Goal: Check status: Check status

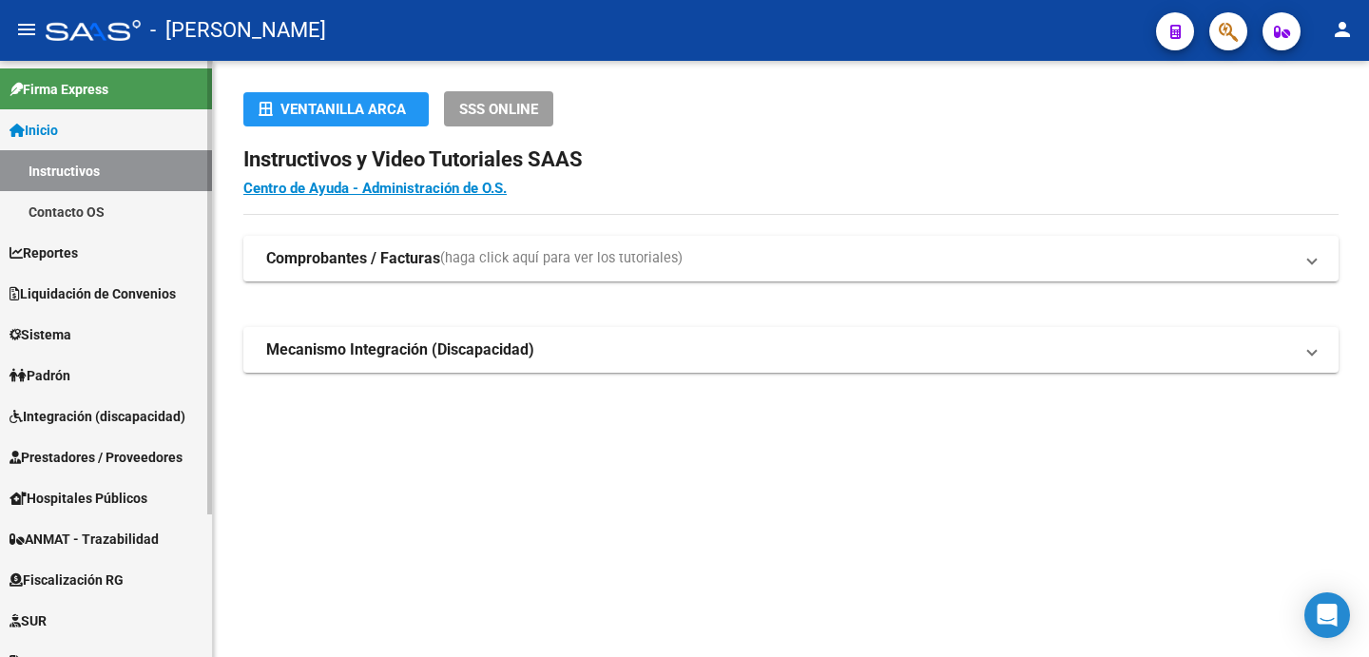
click at [61, 374] on span "Padrón" at bounding box center [40, 375] width 61 height 21
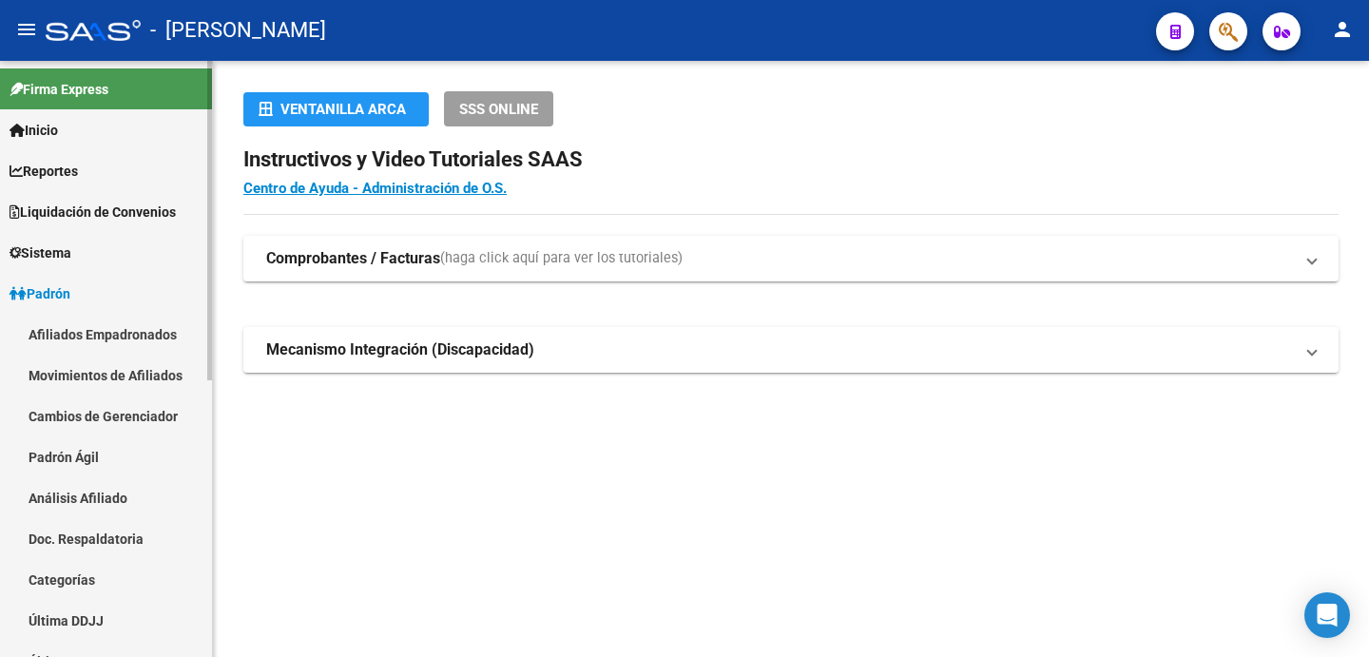
click at [106, 337] on link "Afiliados Empadronados" at bounding box center [106, 334] width 212 height 41
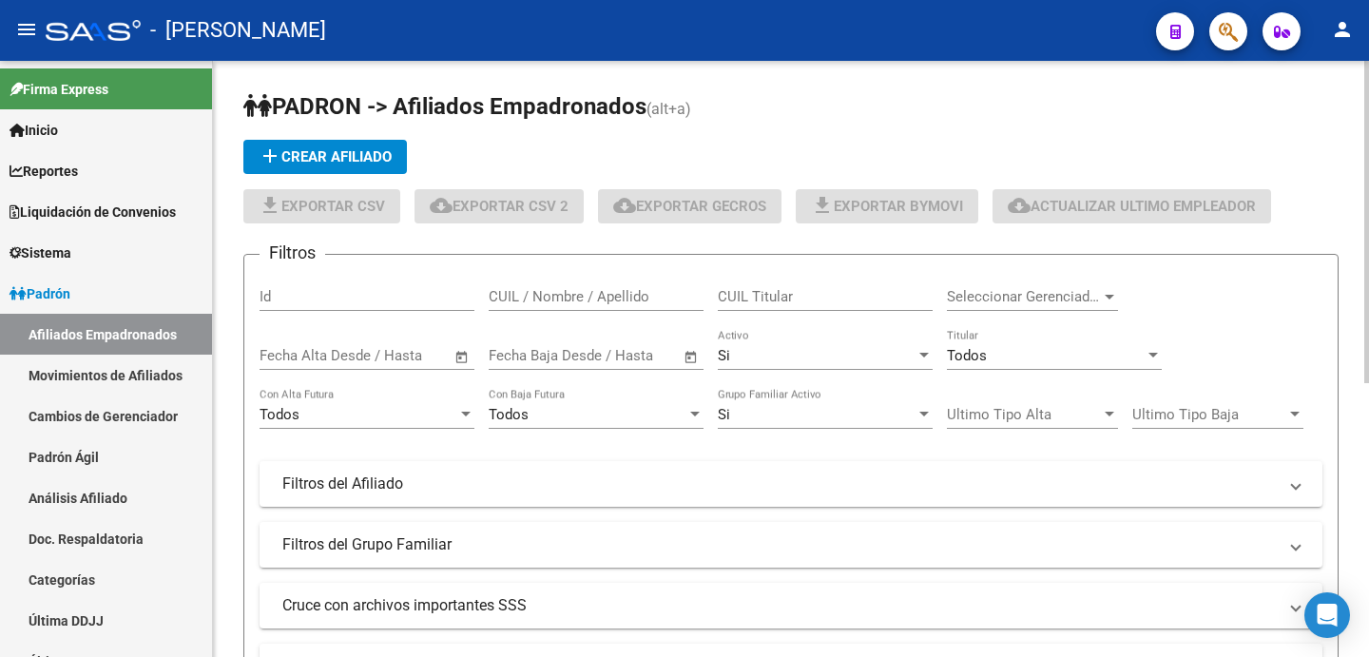
click at [759, 300] on input "CUIL Titular" at bounding box center [825, 296] width 215 height 17
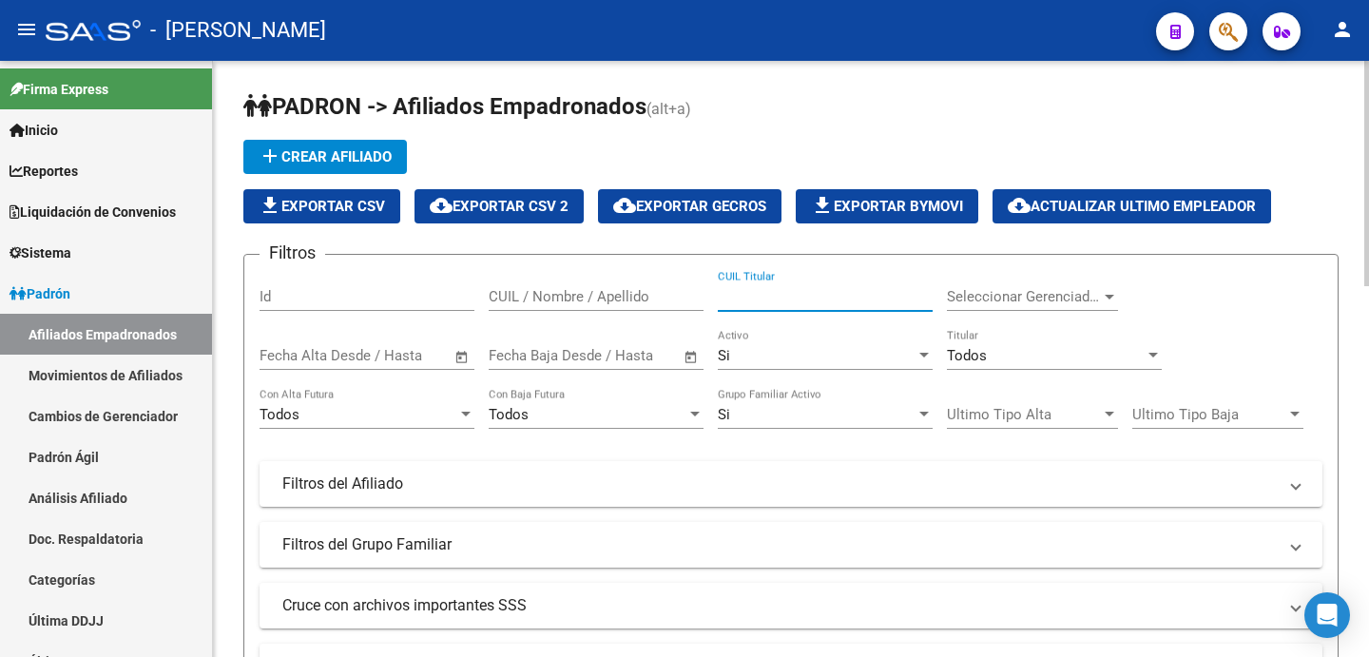
paste input "23891125"
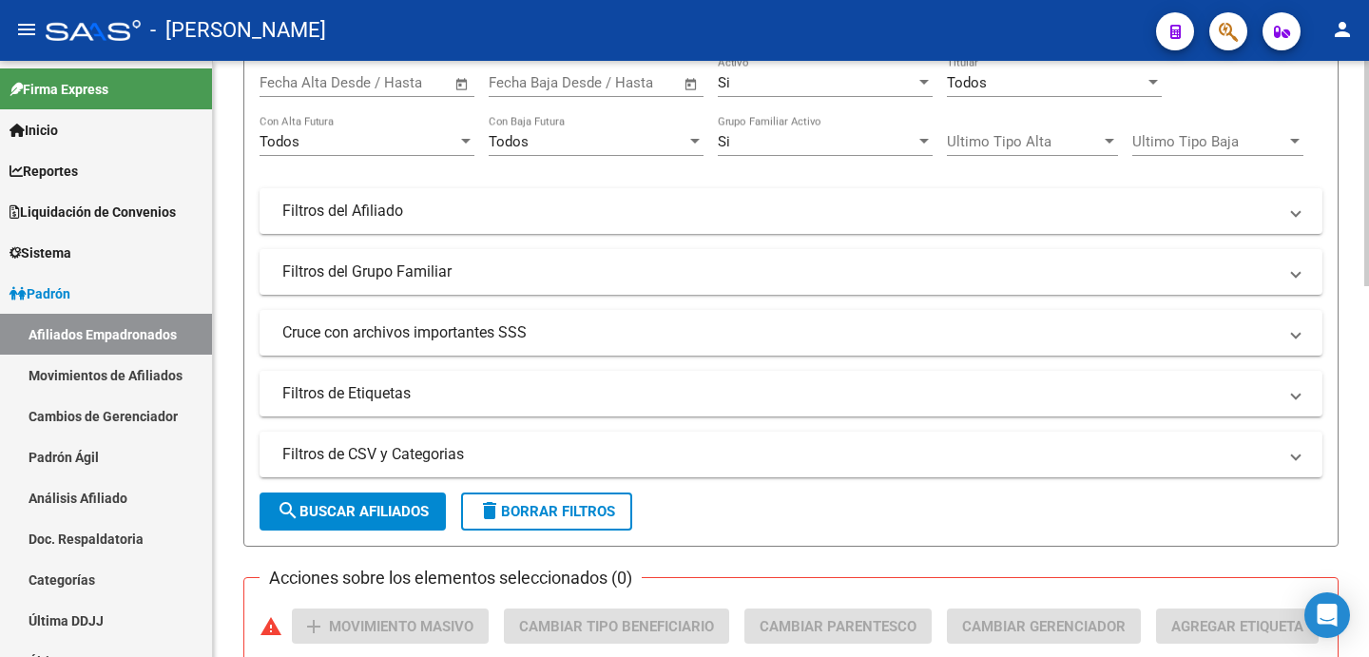
scroll to position [276, 0]
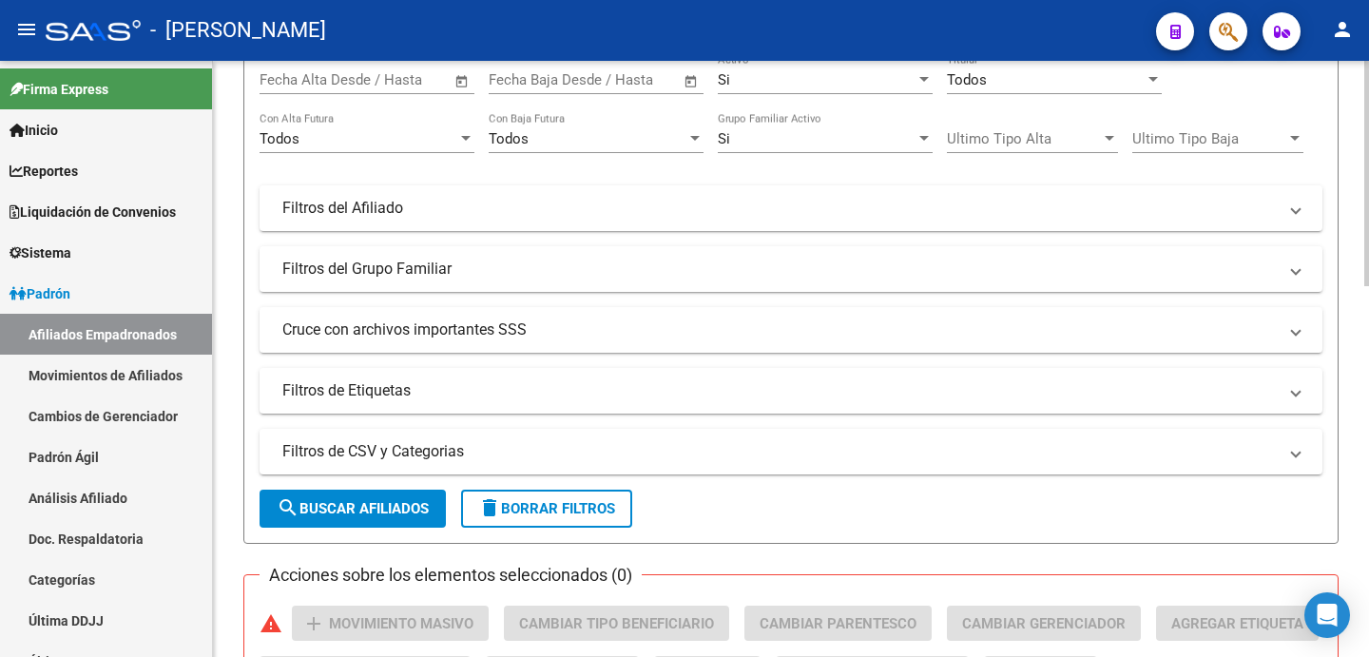
type input "23891125"
click at [381, 506] on span "search Buscar Afiliados" at bounding box center [353, 508] width 152 height 17
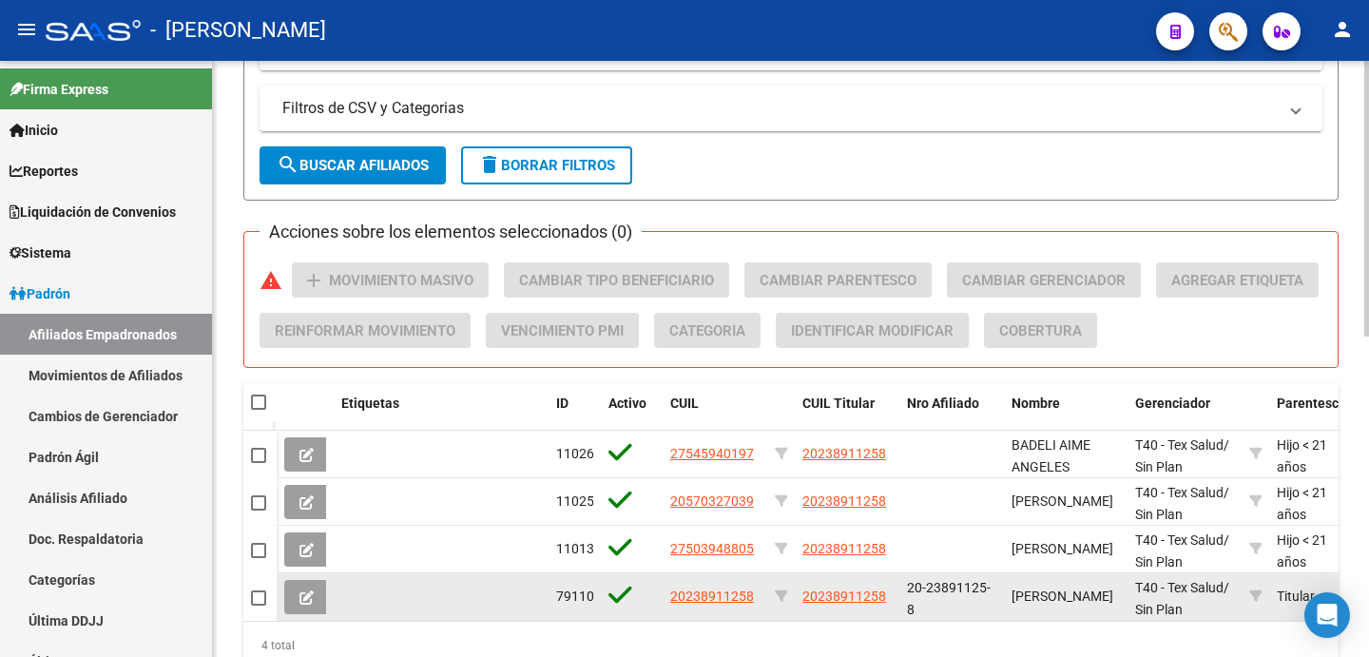
scroll to position [693, 0]
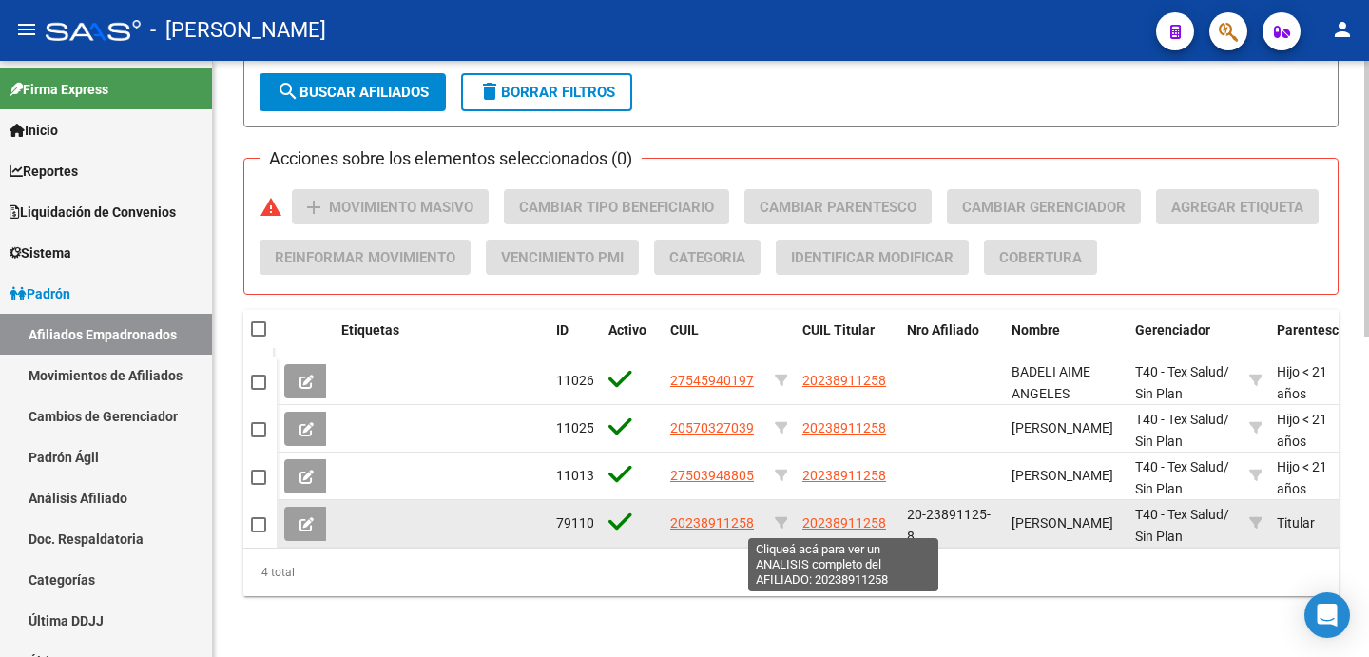
click at [833, 526] on span "20238911258" at bounding box center [845, 522] width 84 height 15
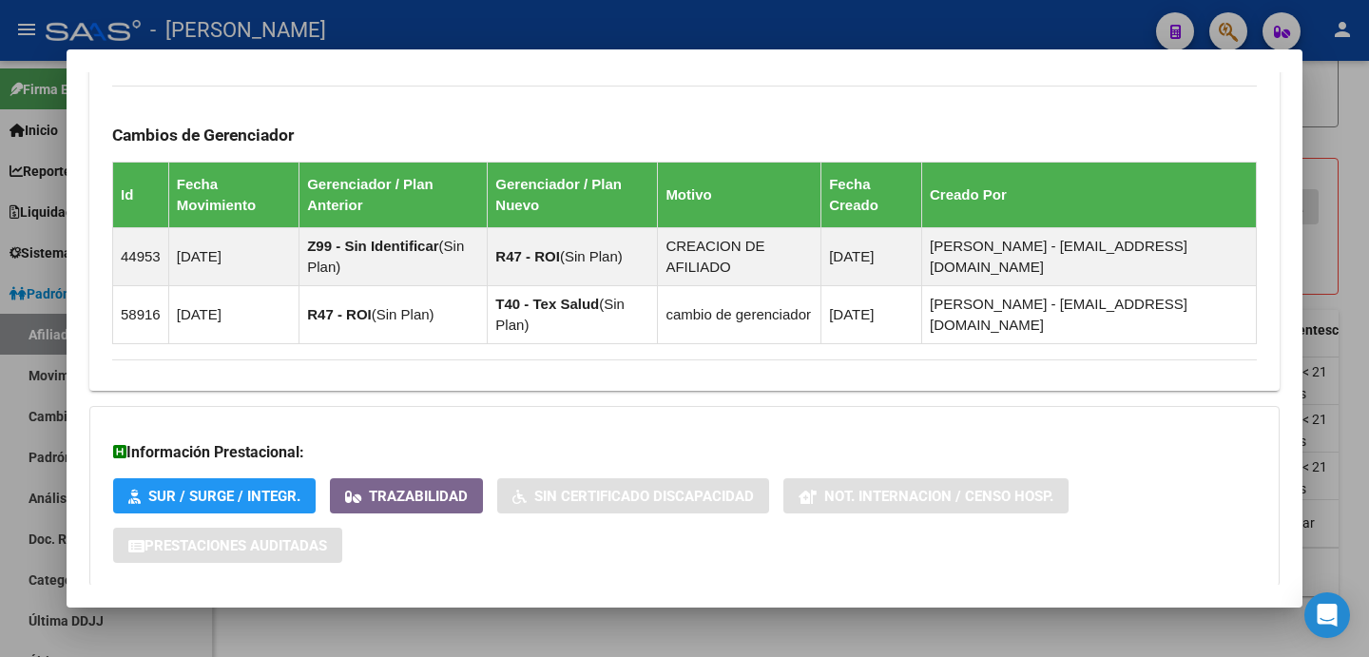
scroll to position [1342, 0]
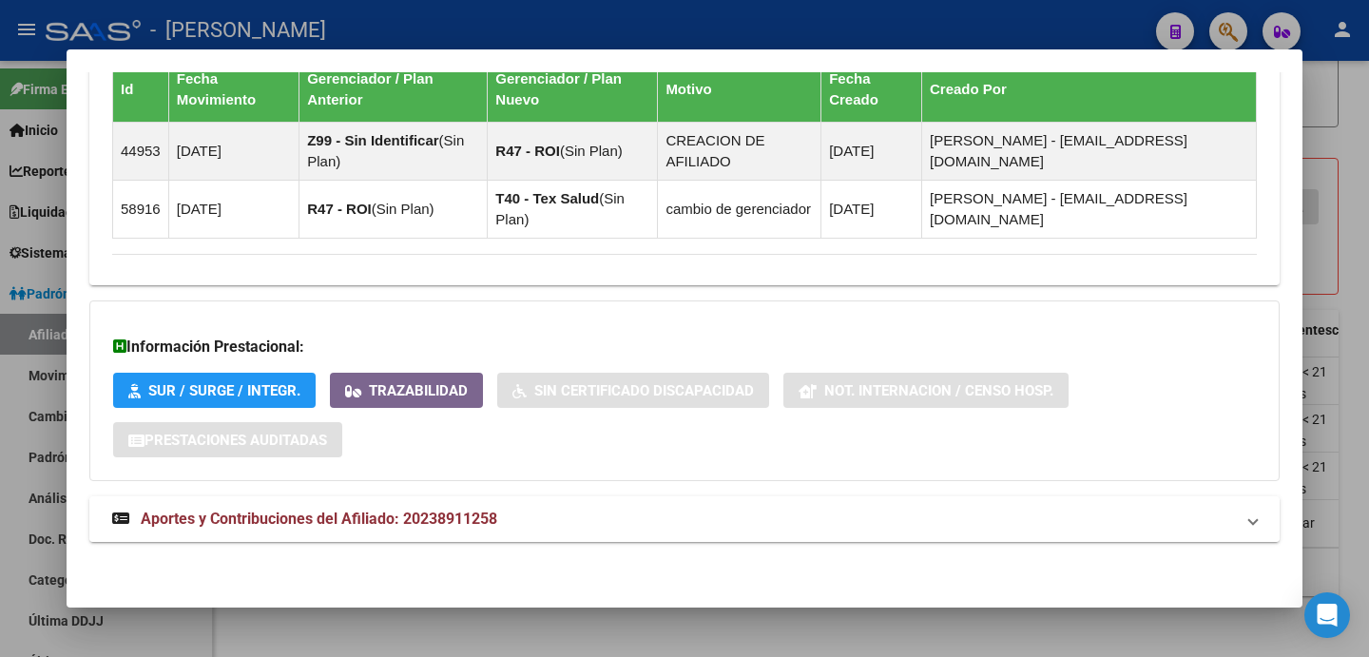
click at [582, 513] on mat-panel-title "Aportes y Contribuciones del Afiliado: 20238911258" at bounding box center [673, 519] width 1122 height 23
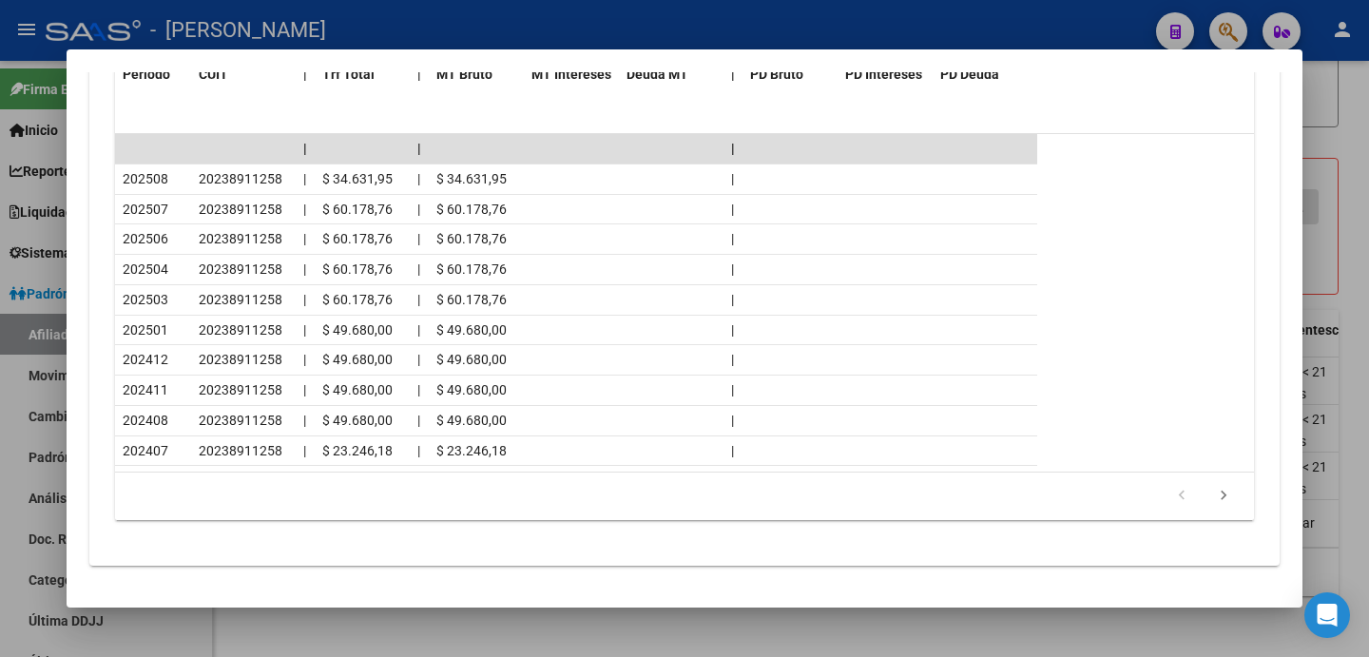
scroll to position [2165, 0]
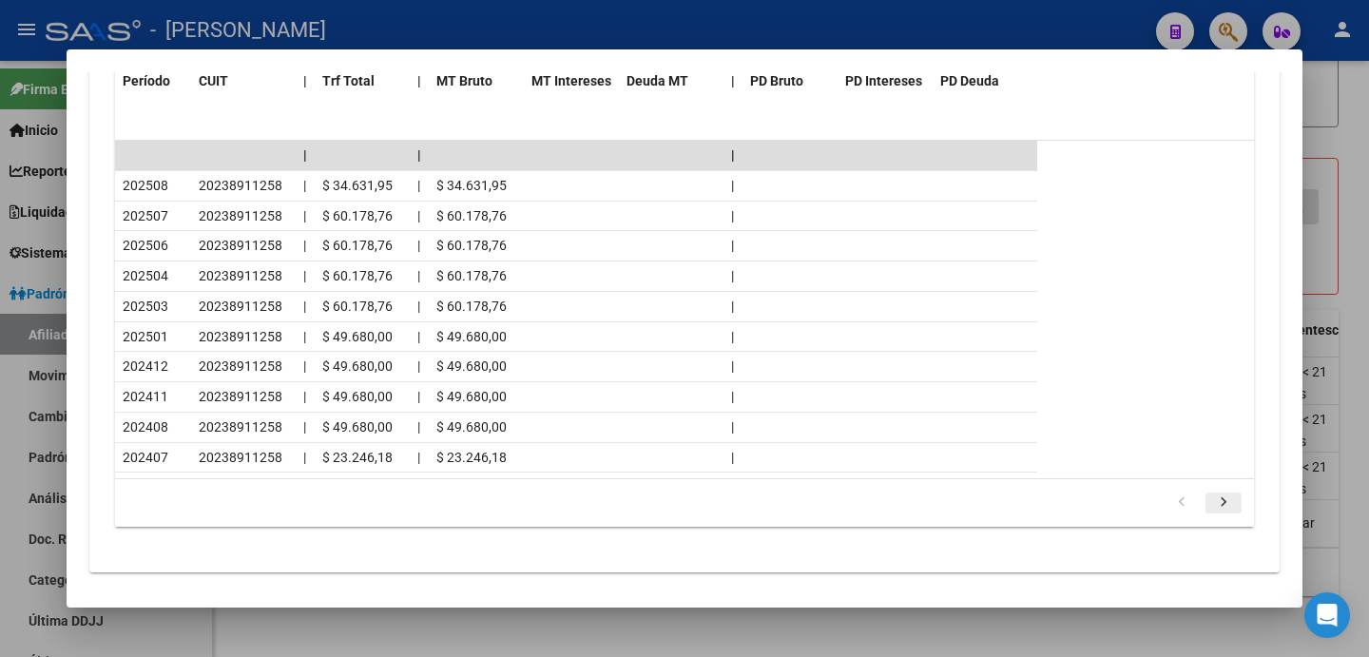
click at [1228, 505] on icon "go to next page" at bounding box center [1223, 504] width 25 height 23
click at [1181, 502] on icon "go to previous page" at bounding box center [1182, 504] width 25 height 23
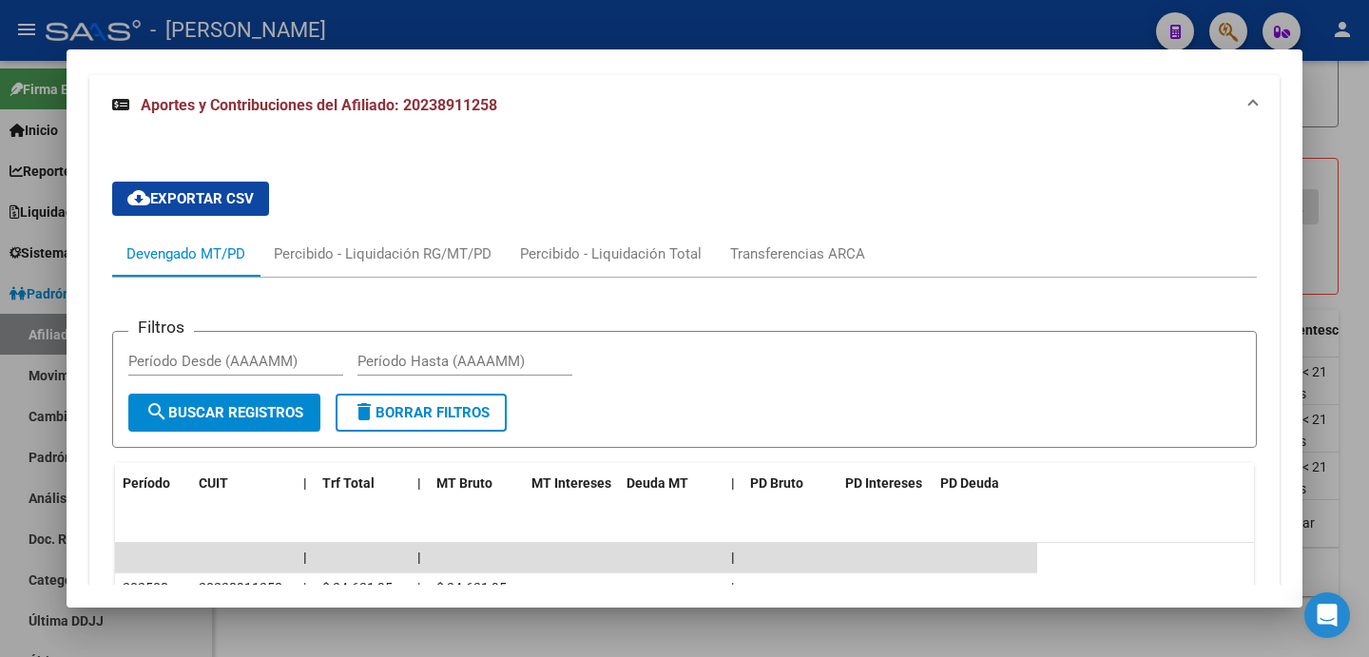
scroll to position [1758, 0]
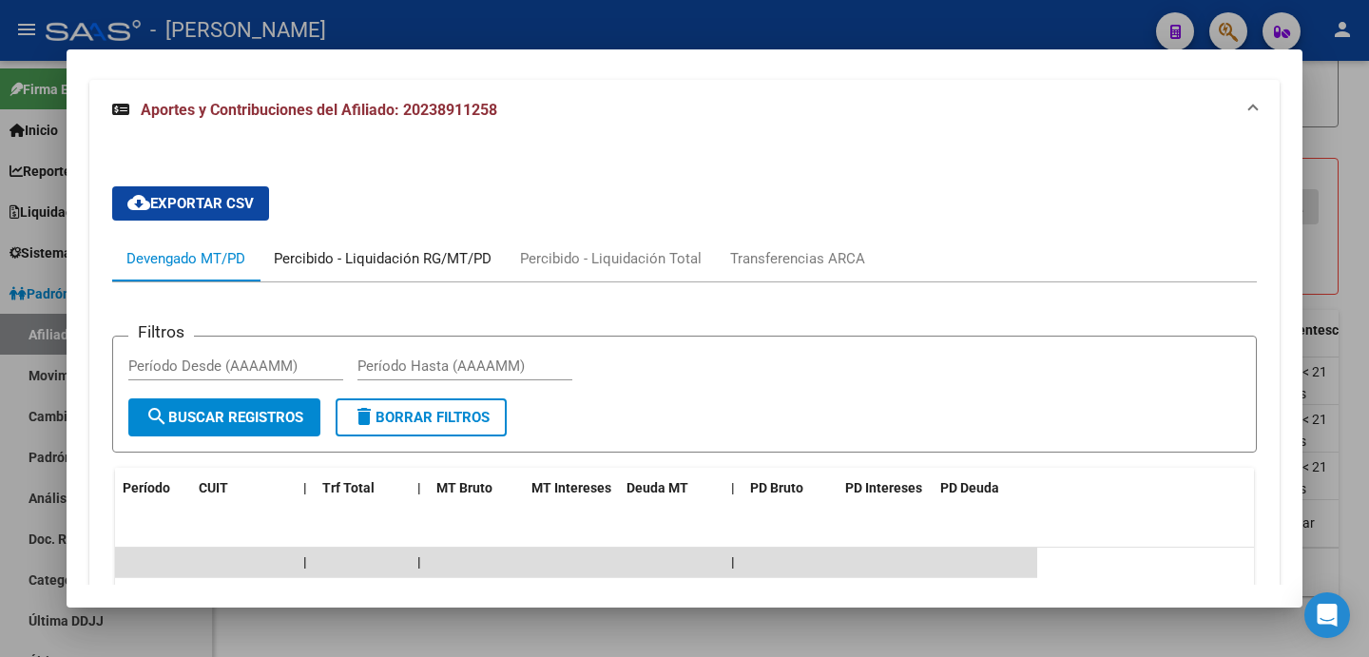
click at [414, 261] on div "Percibido - Liquidación RG/MT/PD" at bounding box center [383, 258] width 218 height 21
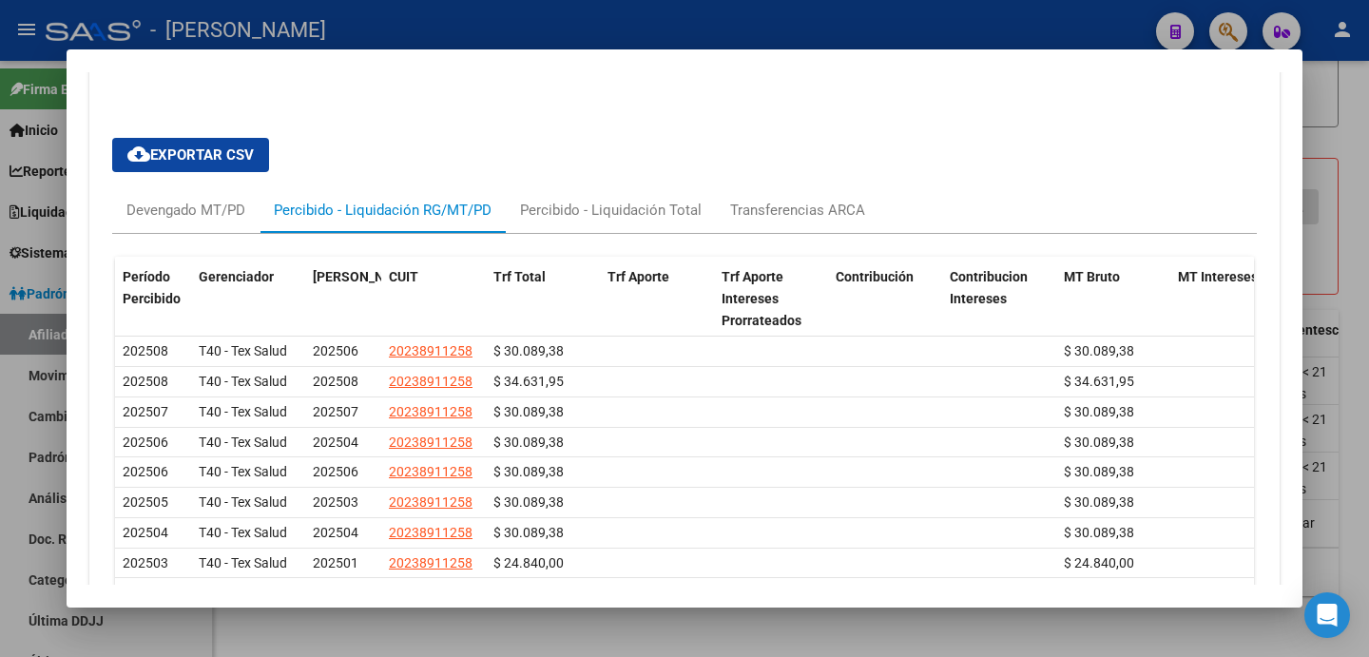
scroll to position [1779, 0]
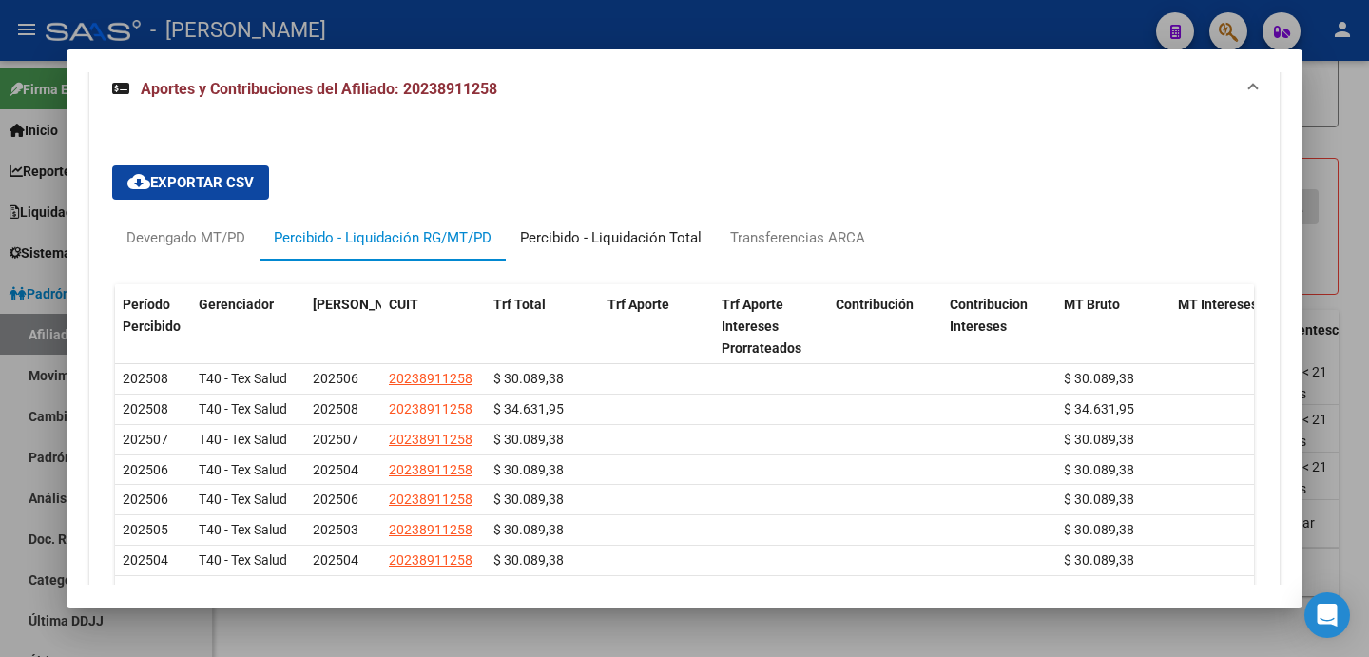
click at [630, 248] on div "Percibido - Liquidación Total" at bounding box center [611, 237] width 182 height 21
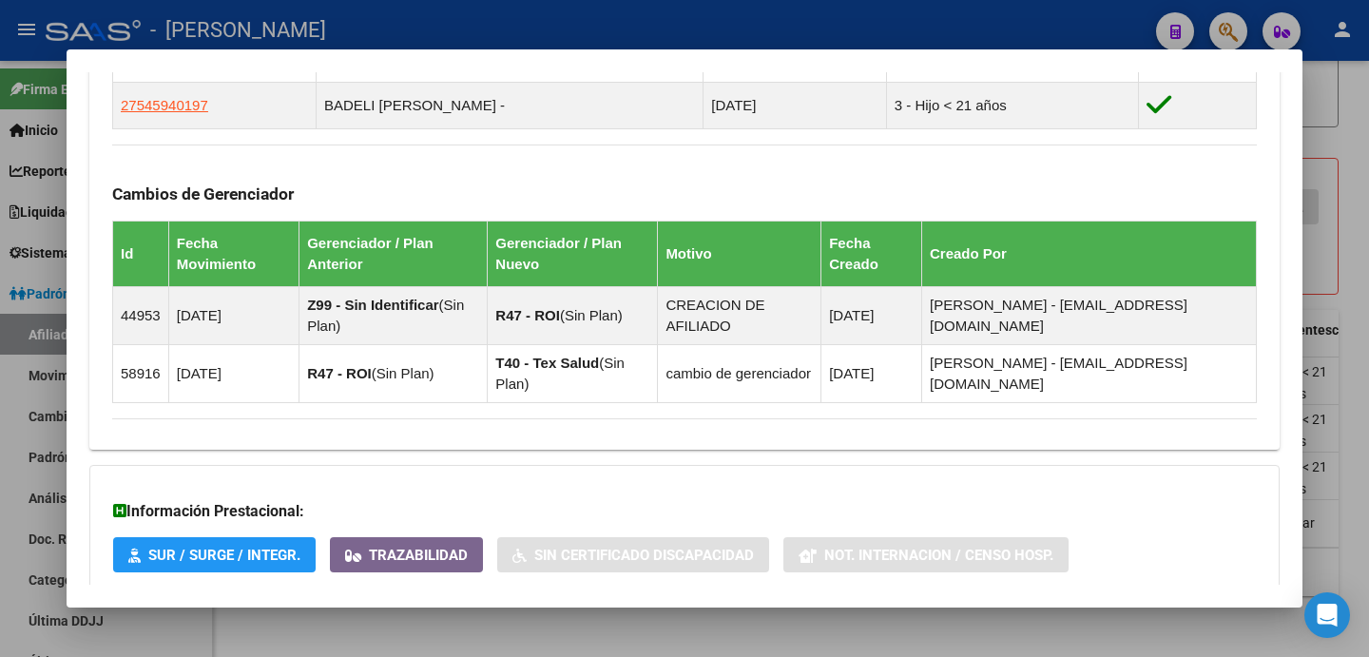
scroll to position [1158, 0]
